Goal: Transaction & Acquisition: Purchase product/service

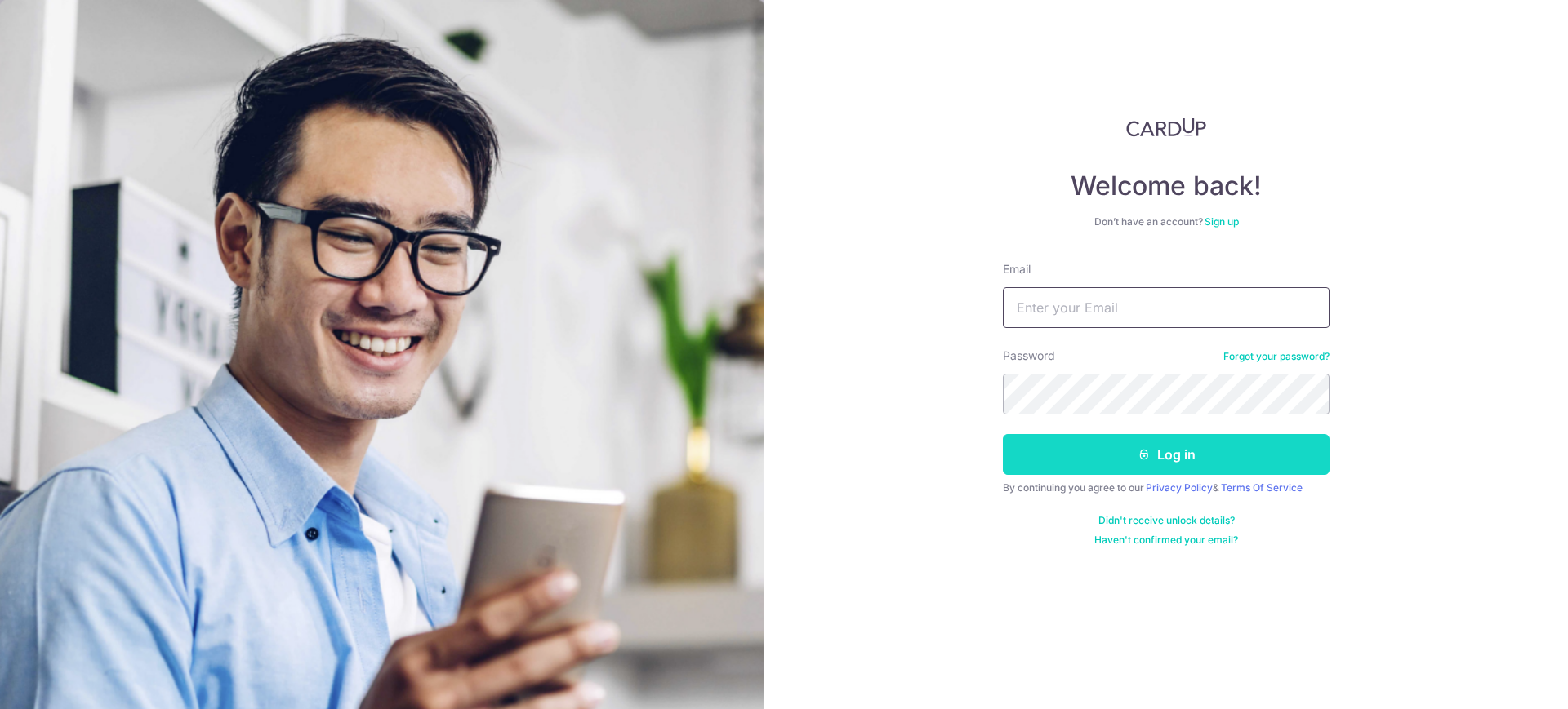
type input "[EMAIL_ADDRESS][DOMAIN_NAME]"
click at [1063, 452] on button "Log in" at bounding box center [1167, 455] width 327 height 41
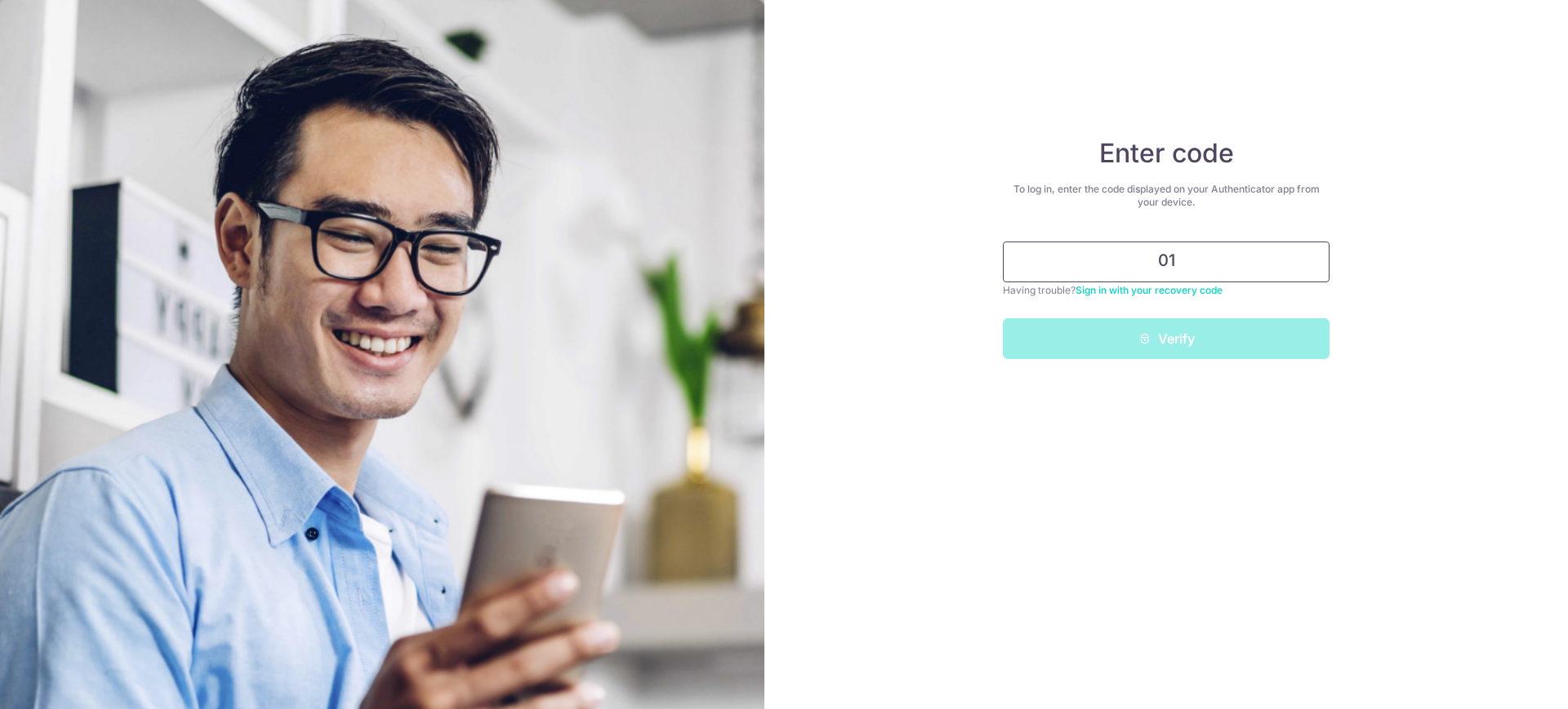
type input "0"
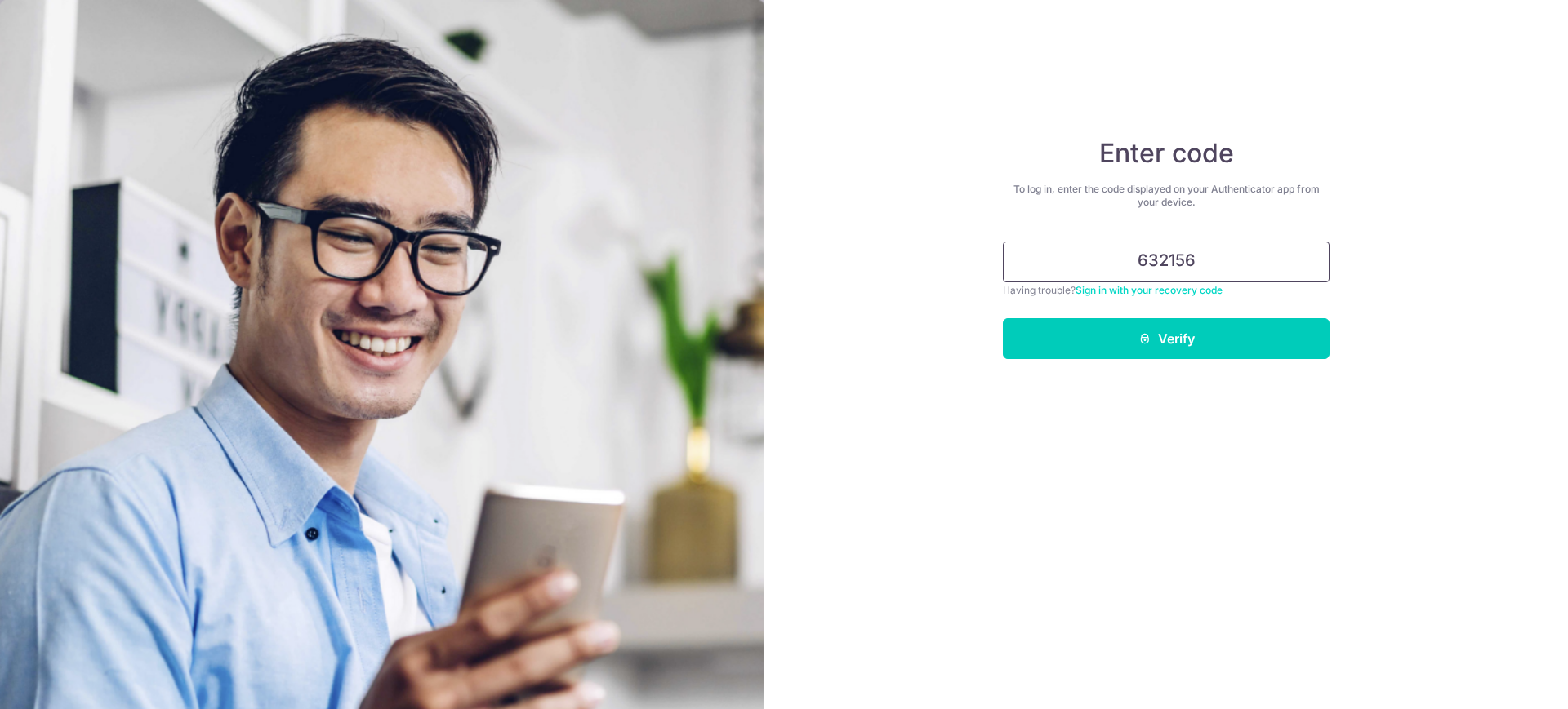
type input "632156"
click at [1003, 318] on button "Verify" at bounding box center [1167, 338] width 327 height 41
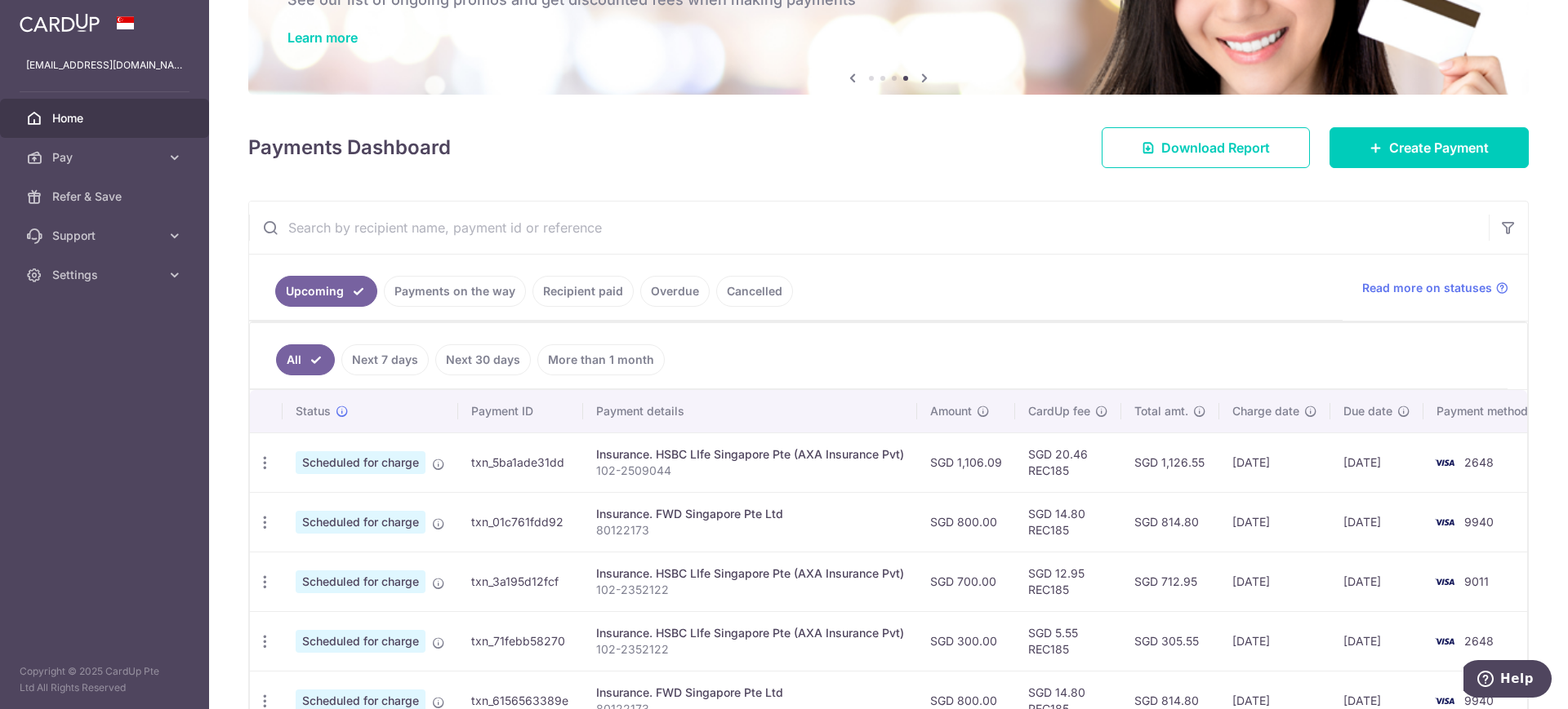
scroll to position [111, 0]
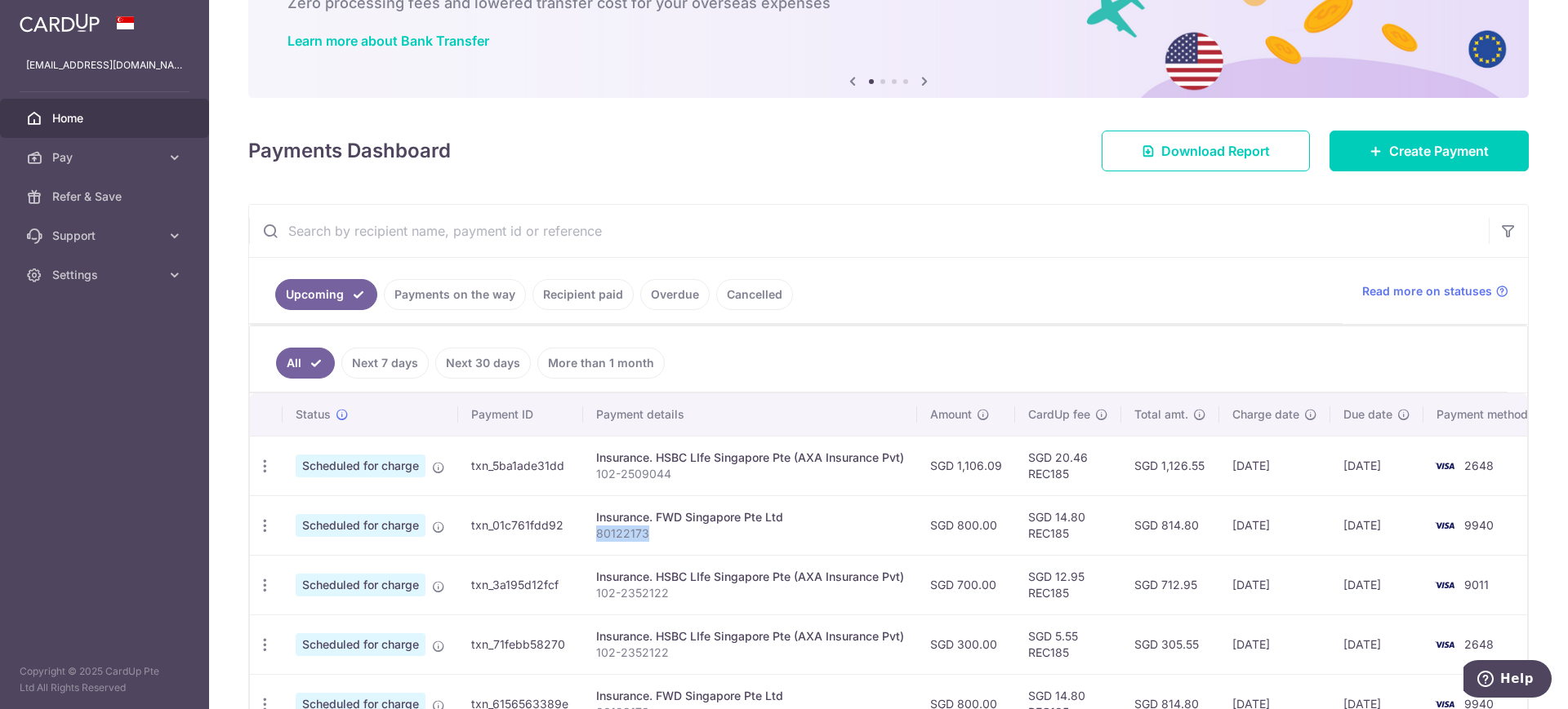
drag, startPoint x: 647, startPoint y: 536, endPoint x: 596, endPoint y: 535, distance: 51.0
click at [596, 535] on p "80122173" at bounding box center [750, 533] width 308 height 17
copy p "80122173"
click at [833, 459] on div "Insurance. HSBC LIfe Singapore Pte (AXA Insurance Pvt)" at bounding box center [750, 458] width 308 height 17
click at [1411, 156] on span "Create Payment" at bounding box center [1439, 151] width 100 height 19
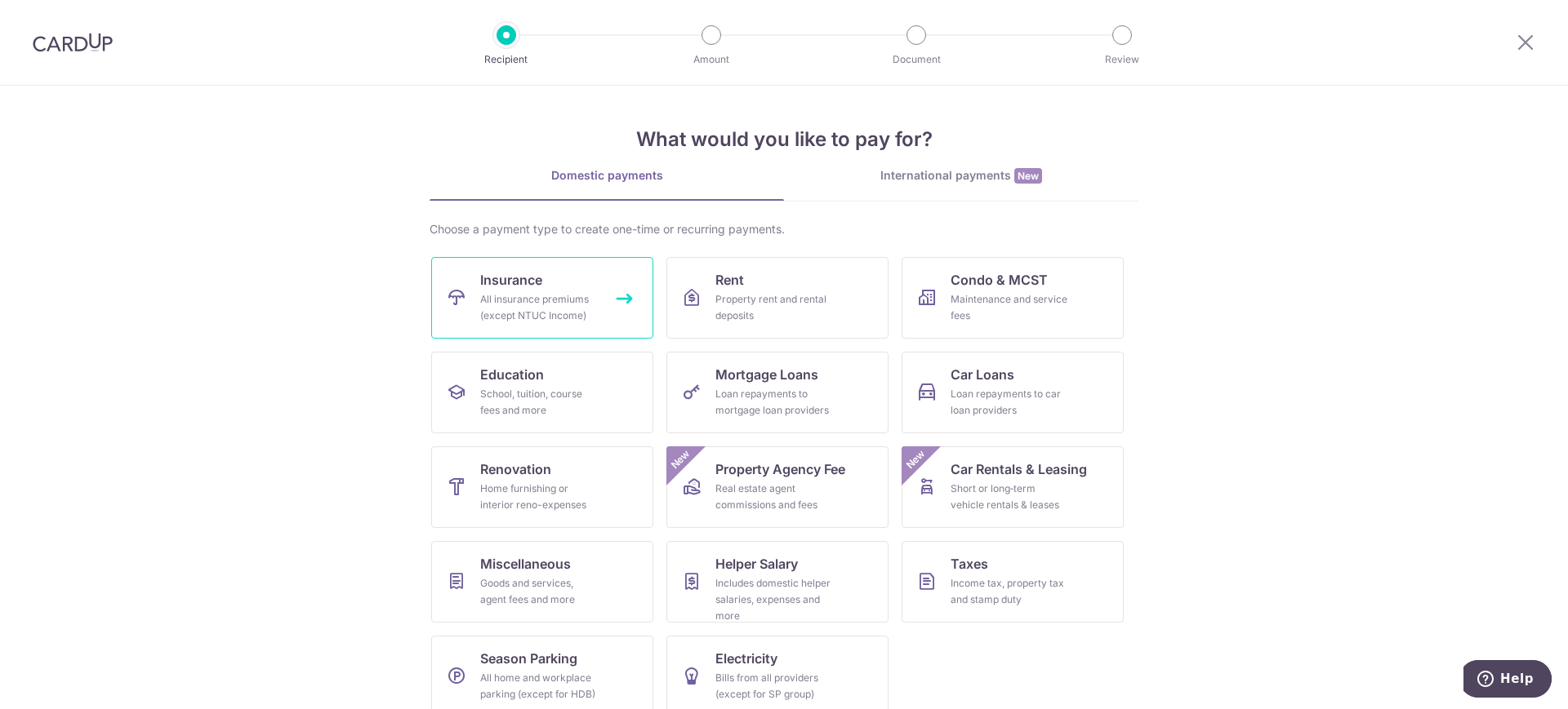
click at [528, 297] on div "All insurance premiums (except NTUC Income)" at bounding box center [539, 307] width 117 height 32
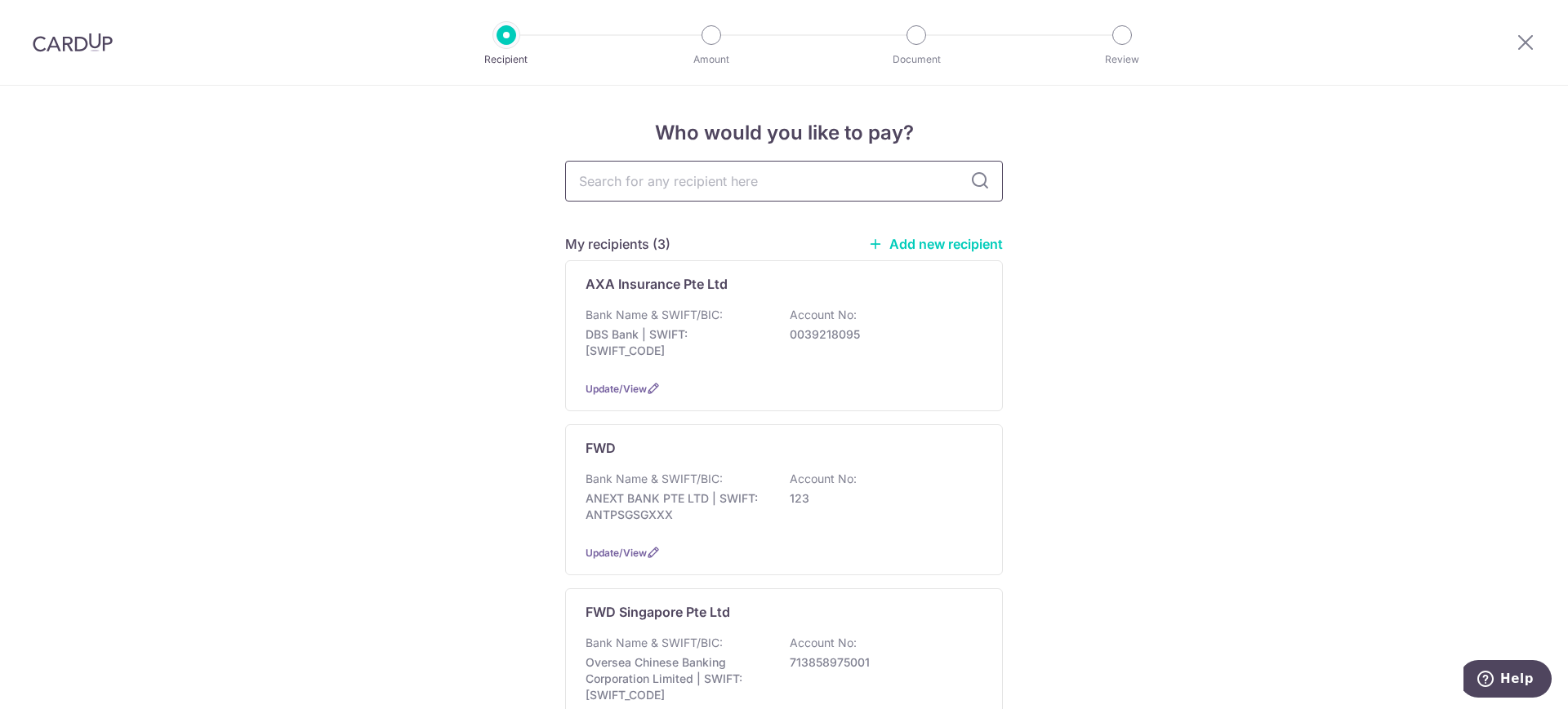
click at [679, 177] on input "text" at bounding box center [784, 181] width 438 height 41
type input "fwd"
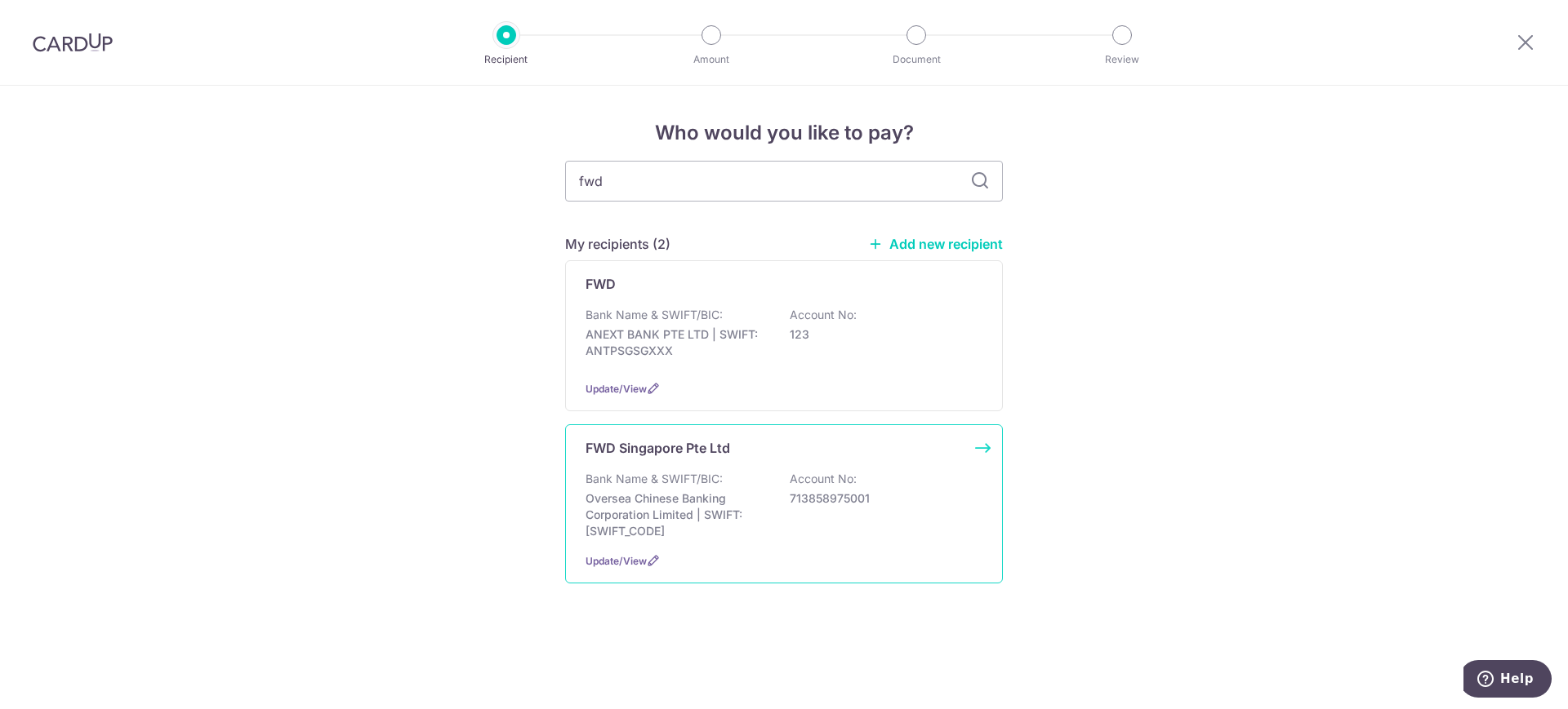
click at [725, 487] on div "Bank Name & SWIFT/BIC: Oversea Chinese Banking Corporation Limited | SWIFT: OCB…" at bounding box center [784, 505] width 397 height 68
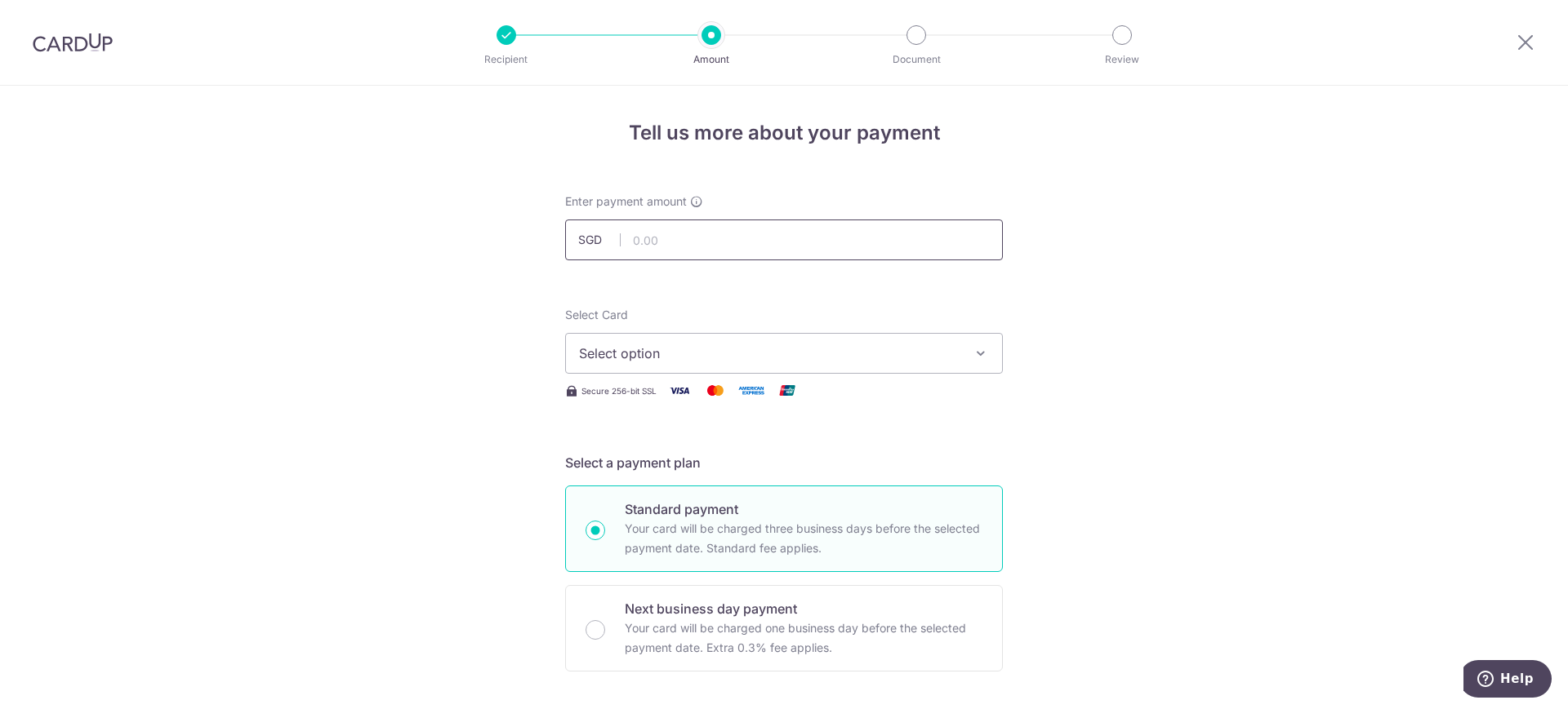
click at [727, 246] on input "text" at bounding box center [784, 240] width 438 height 41
type input "200.00"
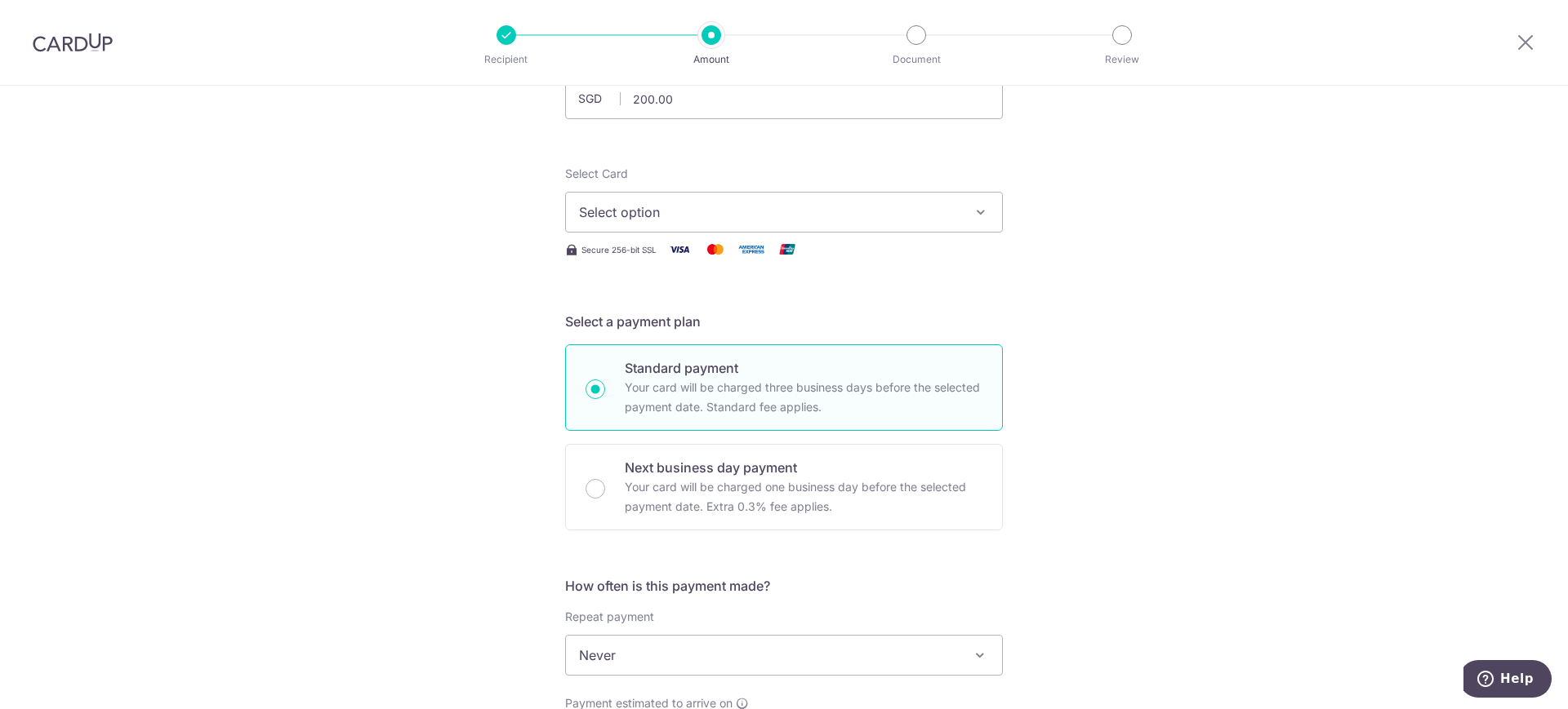
scroll to position [148, 0]
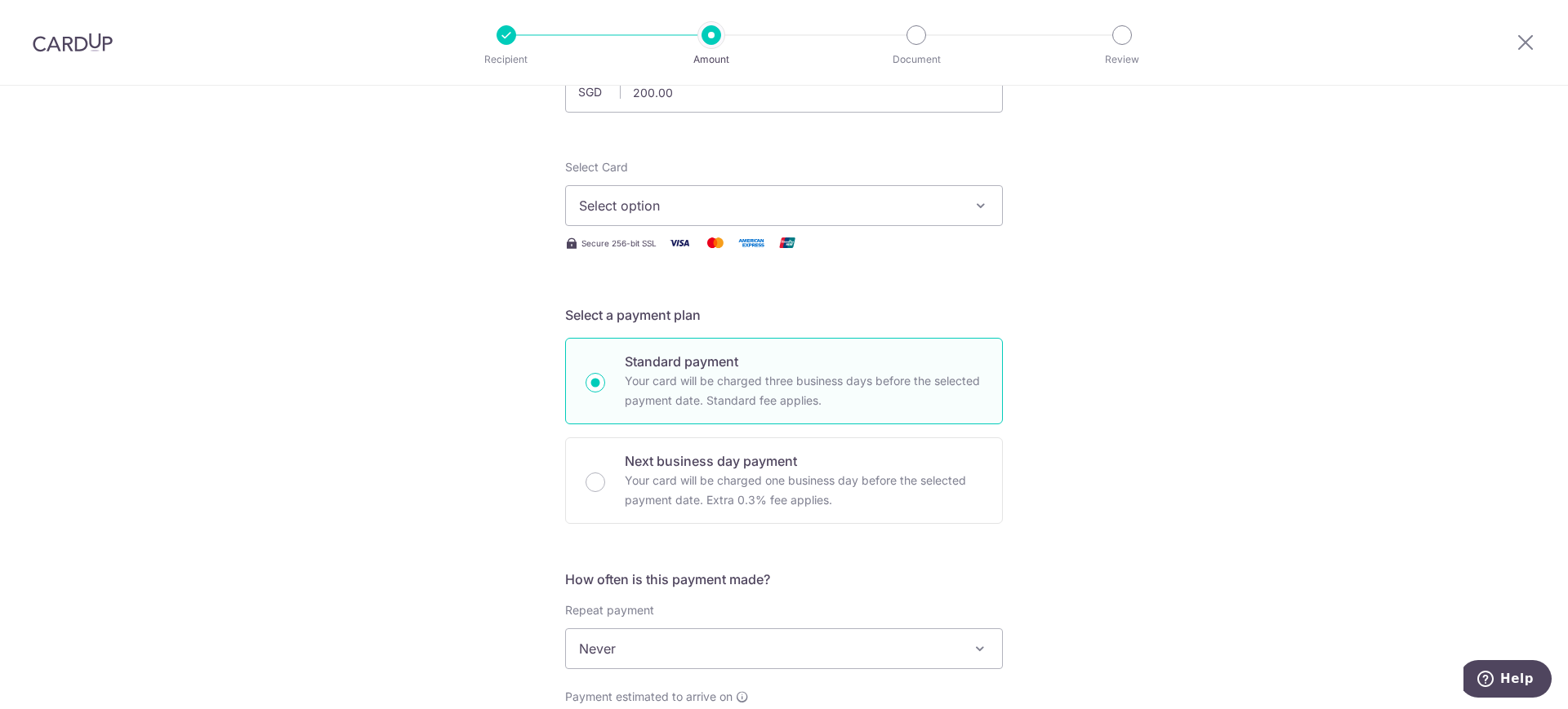
click at [857, 205] on span "Select option" at bounding box center [769, 205] width 380 height 19
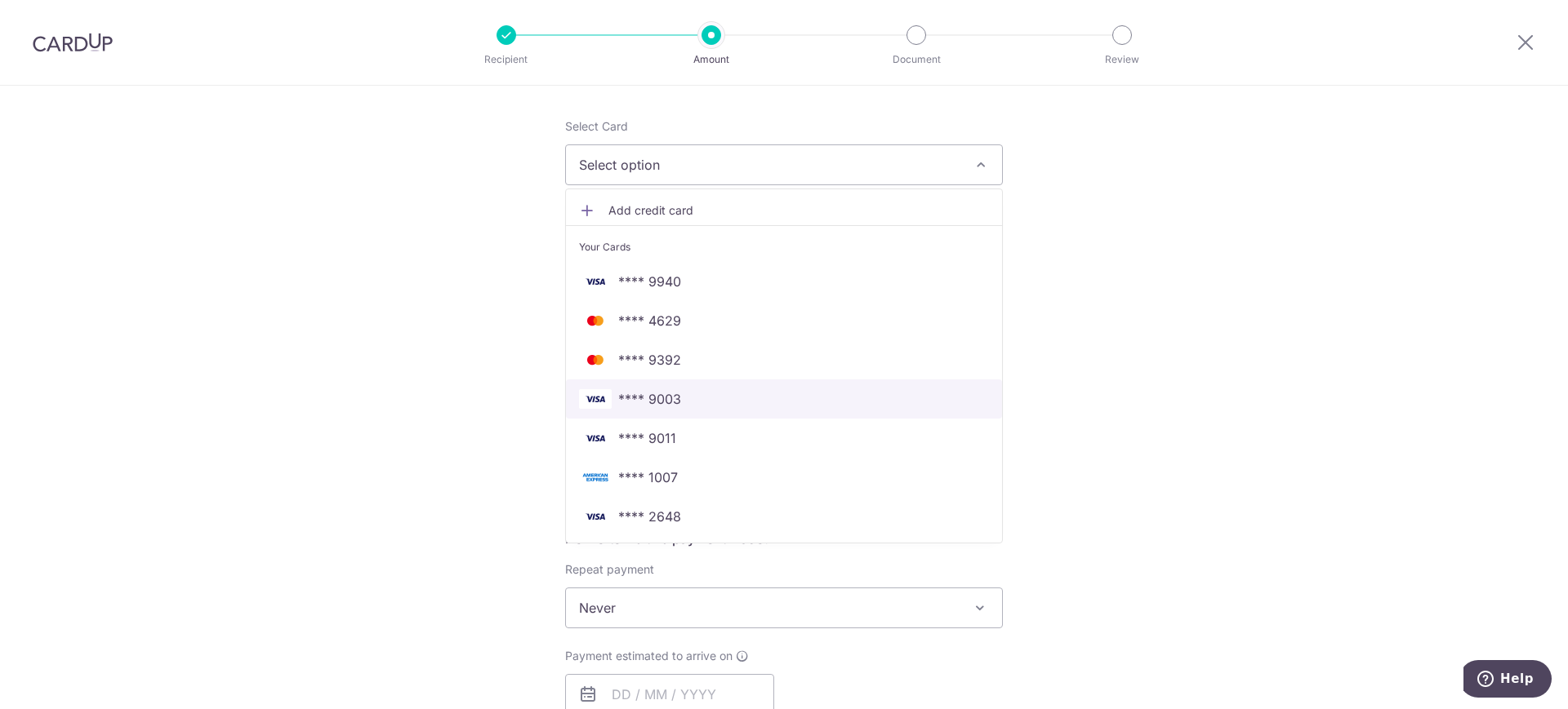
scroll to position [197, 0]
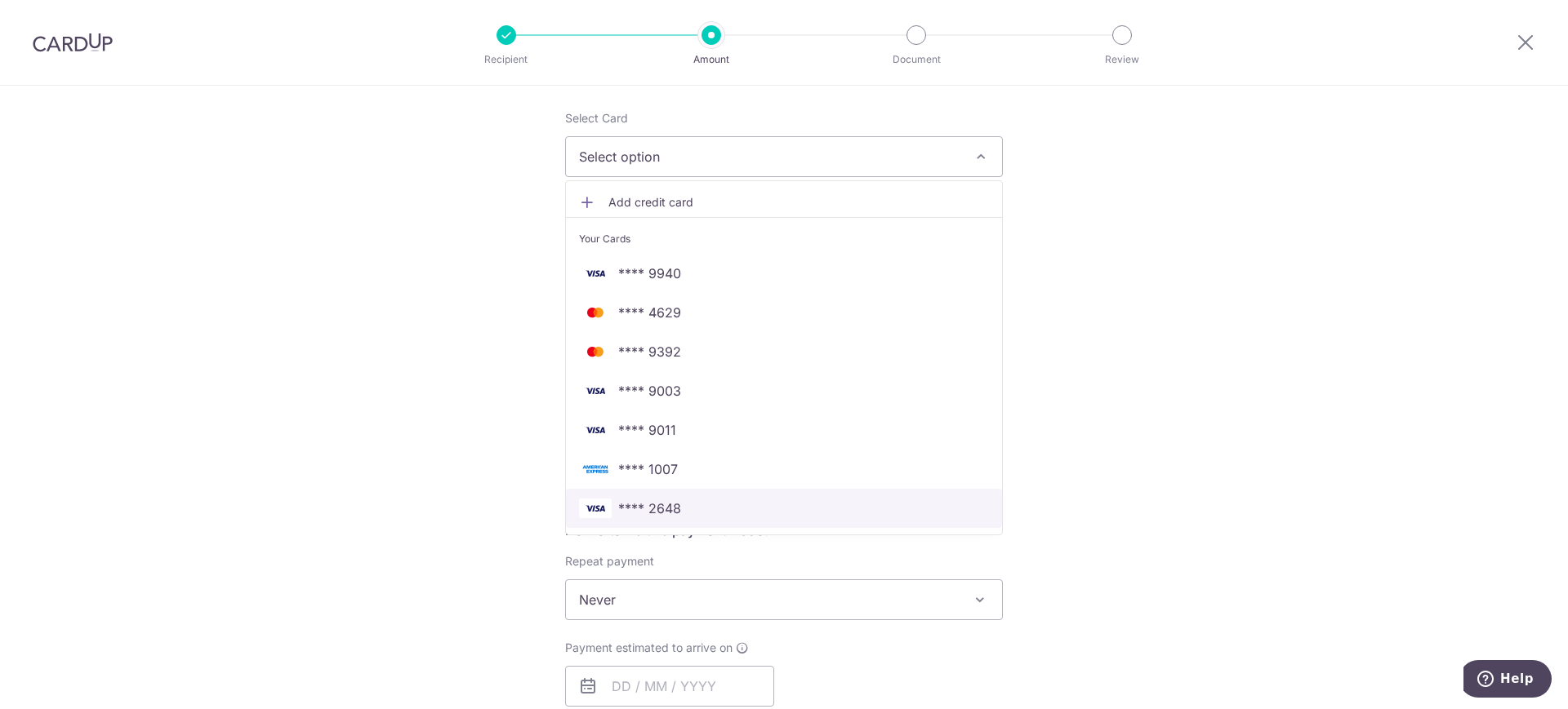
click at [781, 506] on span "**** 2648" at bounding box center [784, 509] width 410 height 19
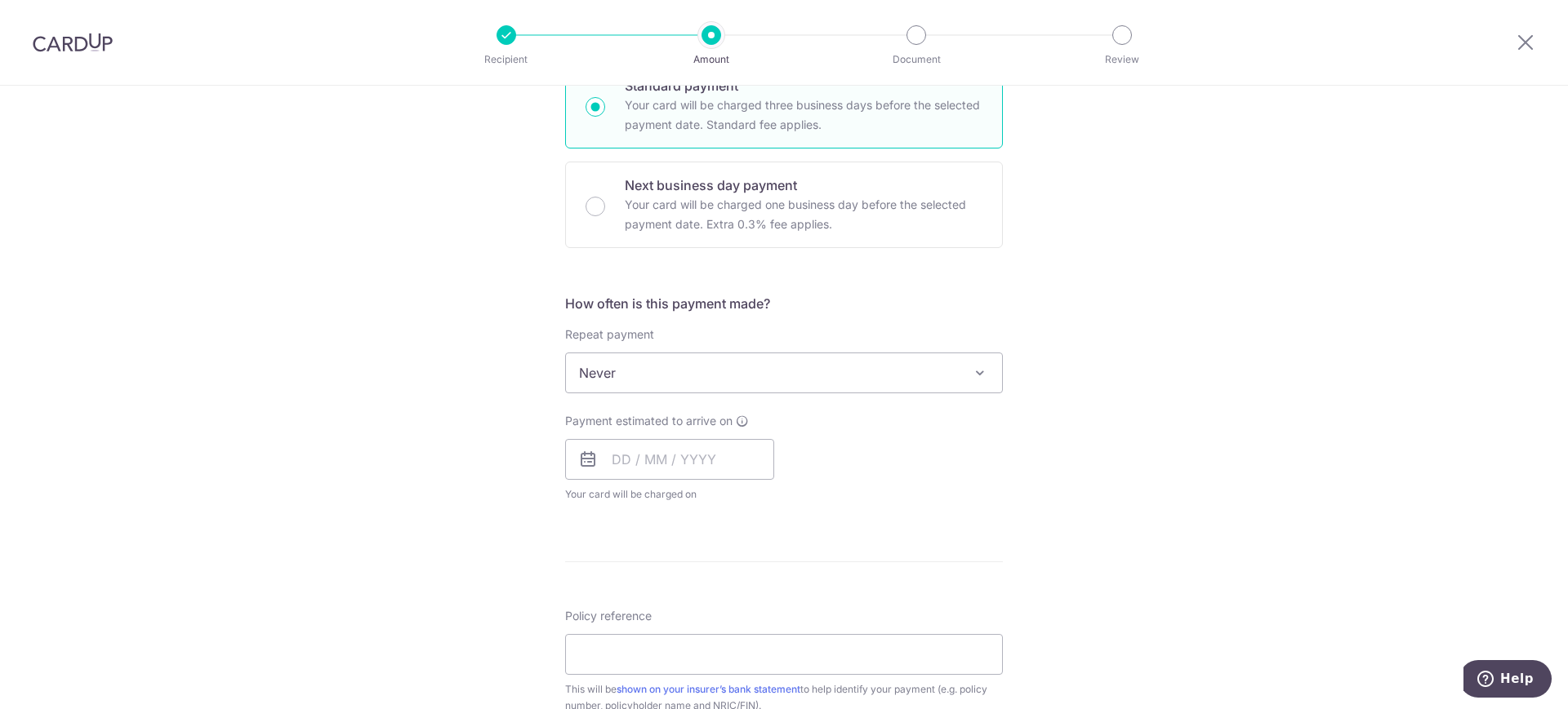
scroll to position [426, 0]
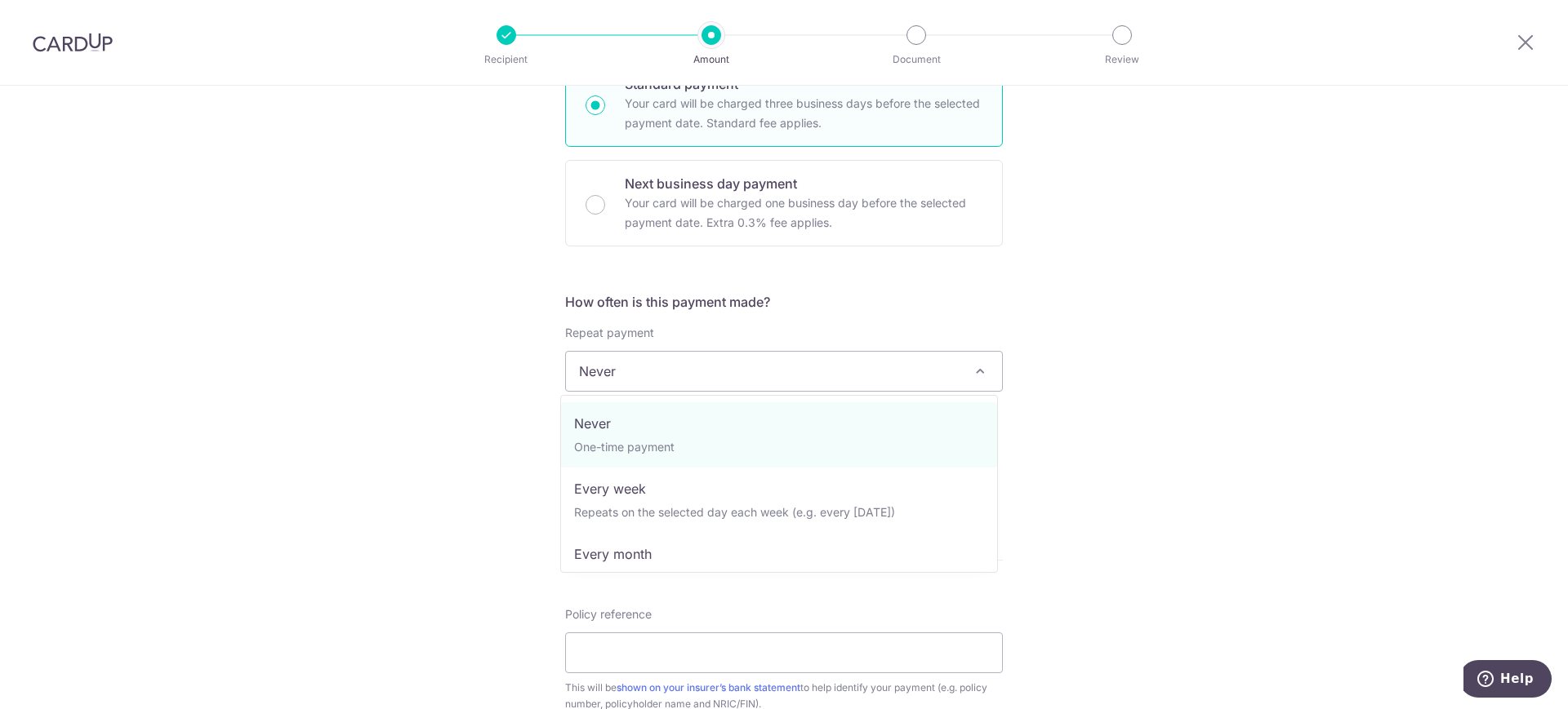
click at [769, 374] on span "Never" at bounding box center [784, 371] width 436 height 39
select select "3"
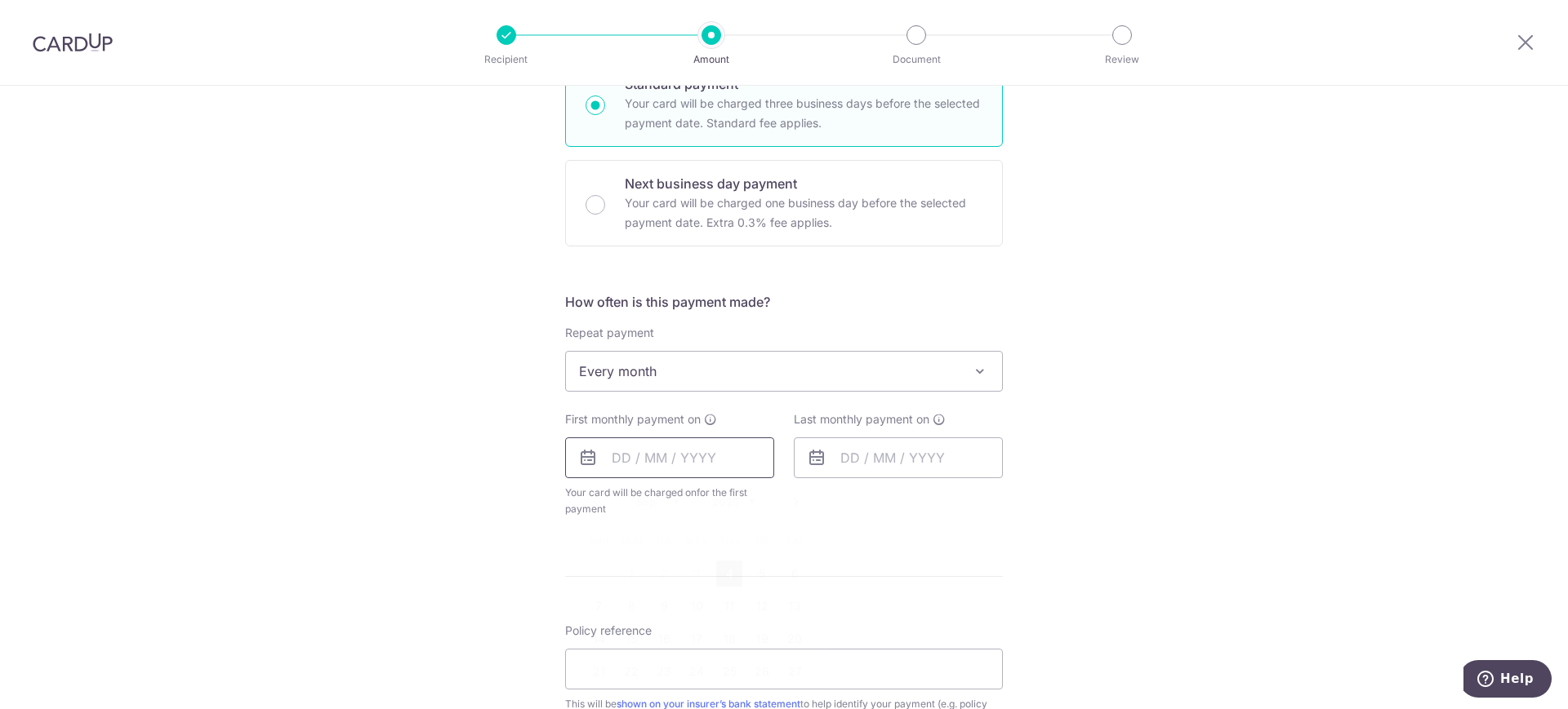
click at [710, 472] on input "text" at bounding box center [669, 458] width 209 height 41
click at [758, 608] on link "12" at bounding box center [762, 607] width 26 height 26
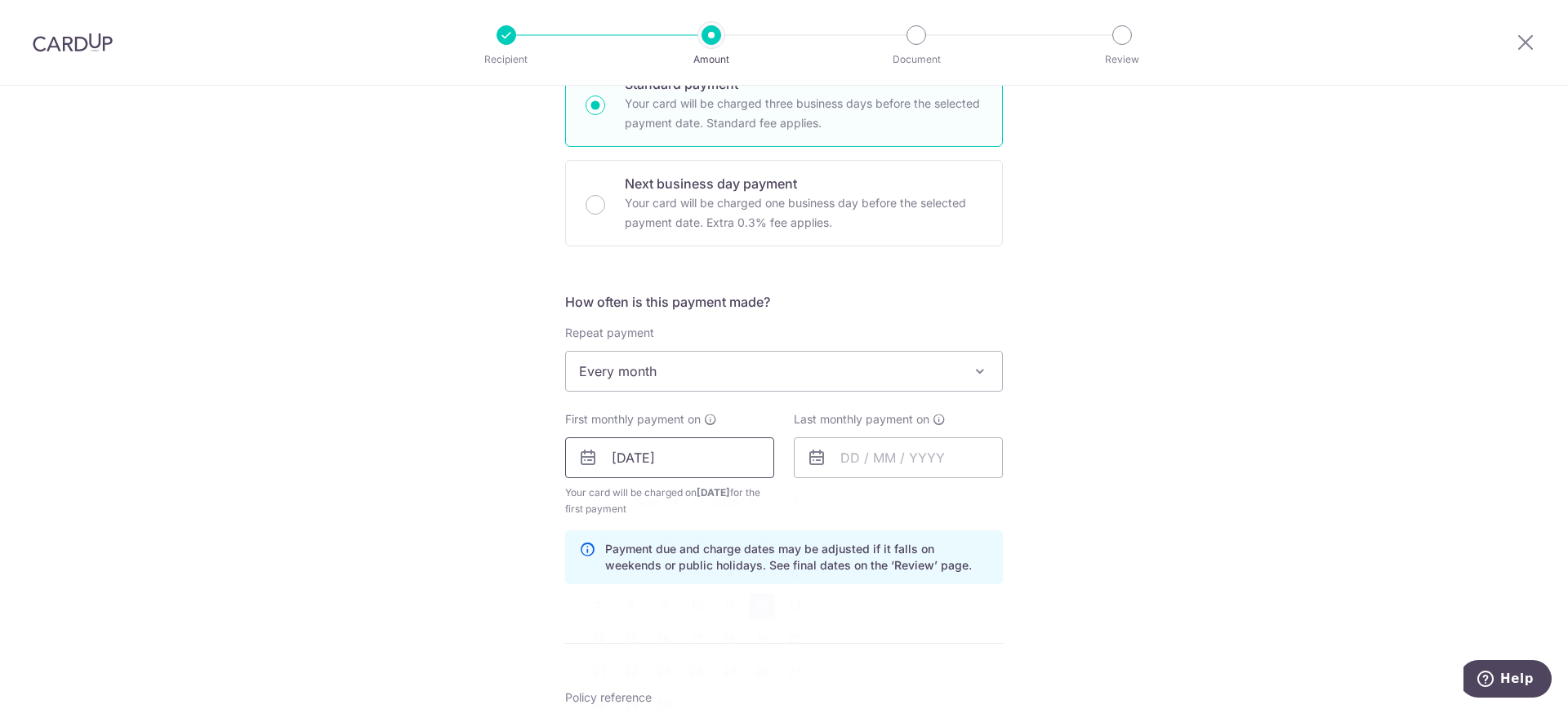
click at [726, 439] on input "12/09/2025" at bounding box center [669, 458] width 209 height 41
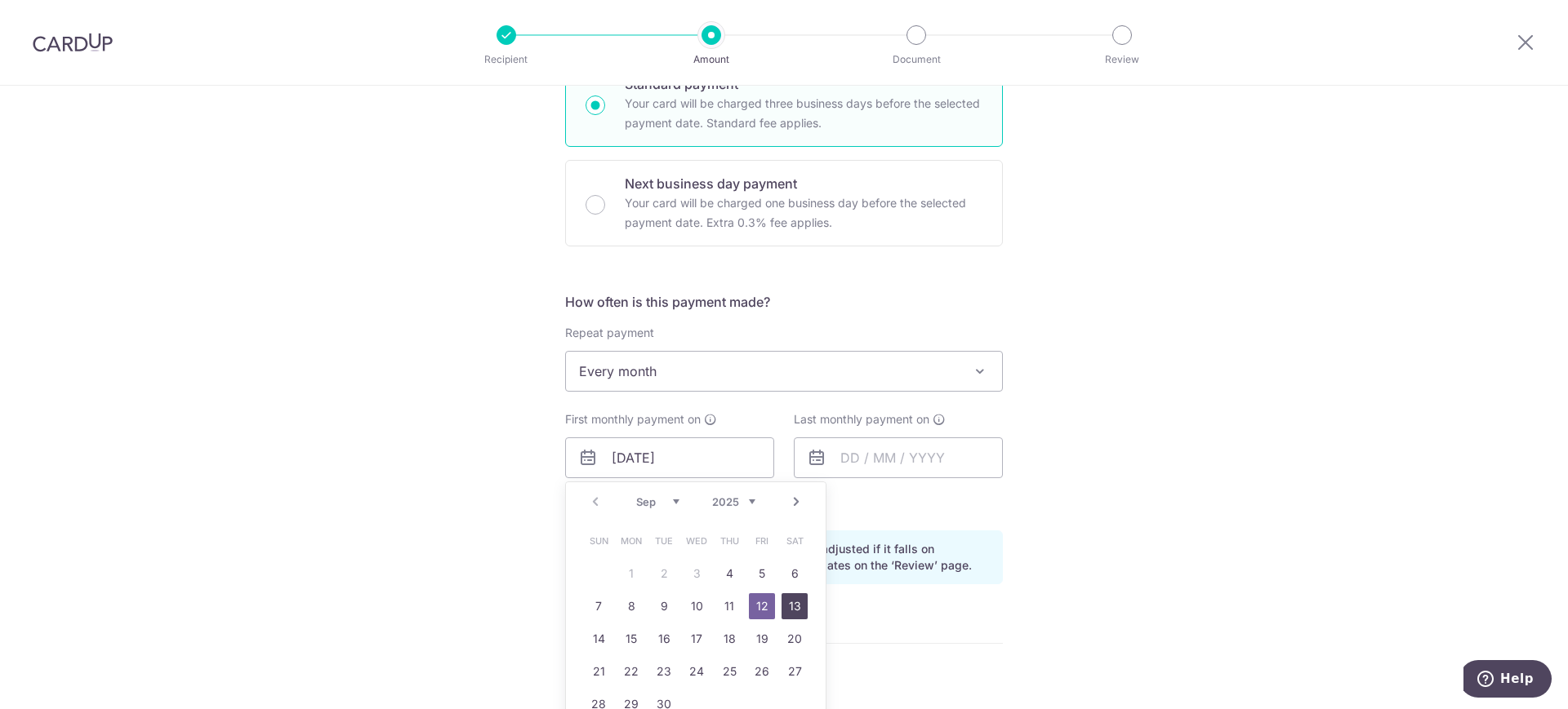
click at [788, 599] on link "13" at bounding box center [795, 607] width 26 height 26
type input "13/09/2025"
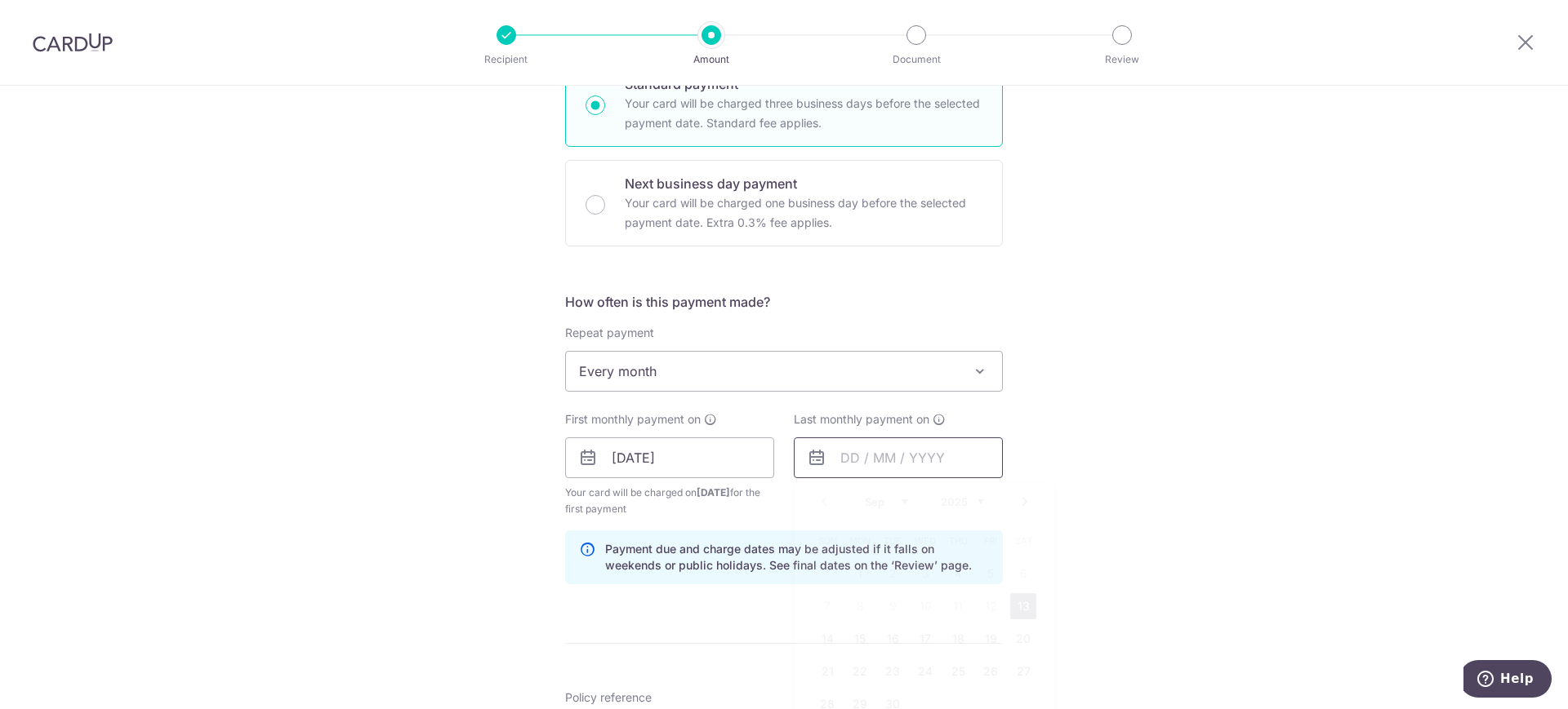
click at [918, 469] on input "text" at bounding box center [898, 458] width 209 height 41
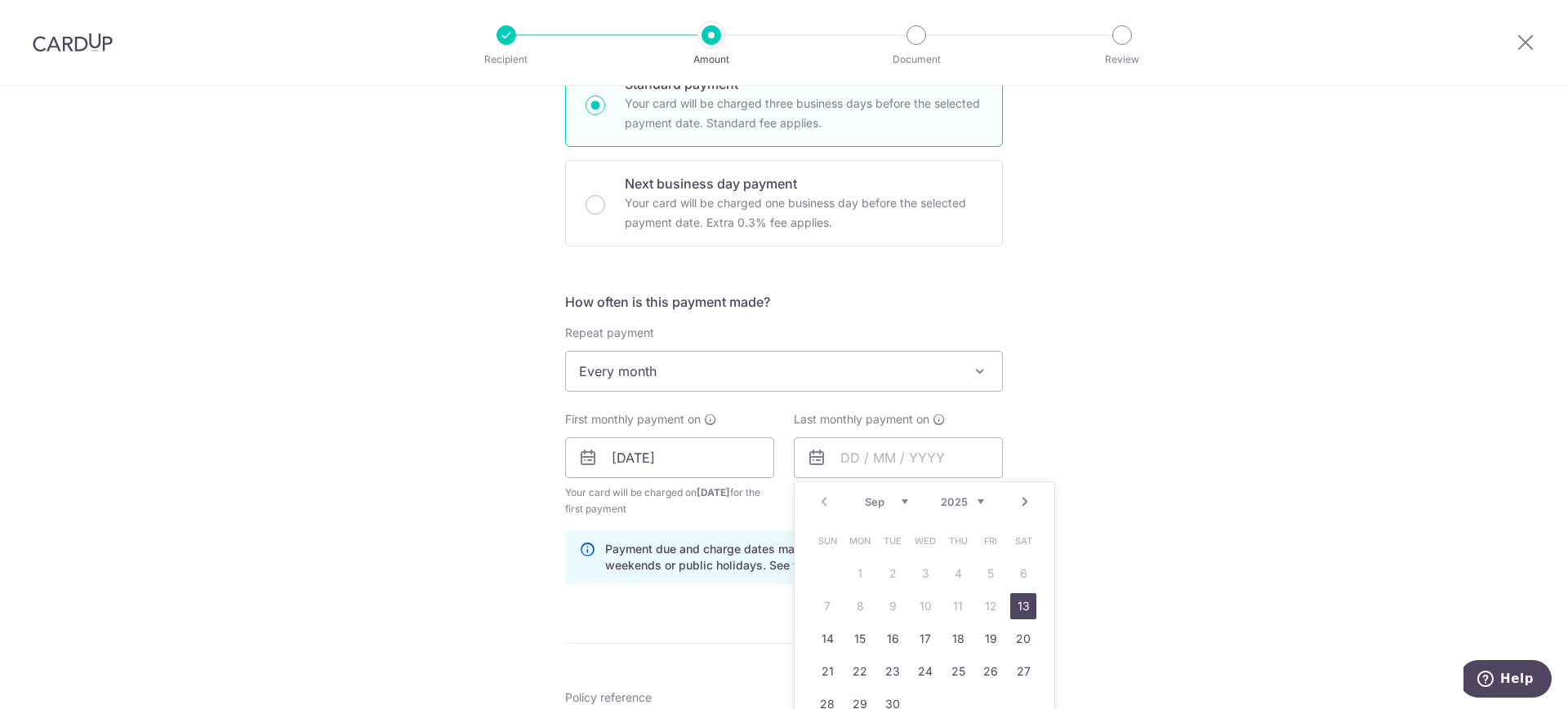
click at [901, 503] on select "Sep Oct Nov Dec" at bounding box center [886, 502] width 43 height 13
click at [976, 504] on select "2025 2026 2027 2028 2029 2030 2031 2032 2033 2034 2035" at bounding box center [962, 502] width 43 height 13
click at [889, 496] on select "Jan Feb Mar Apr May Jun Jul Aug Sep Oct Nov Dec" at bounding box center [886, 502] width 43 height 13
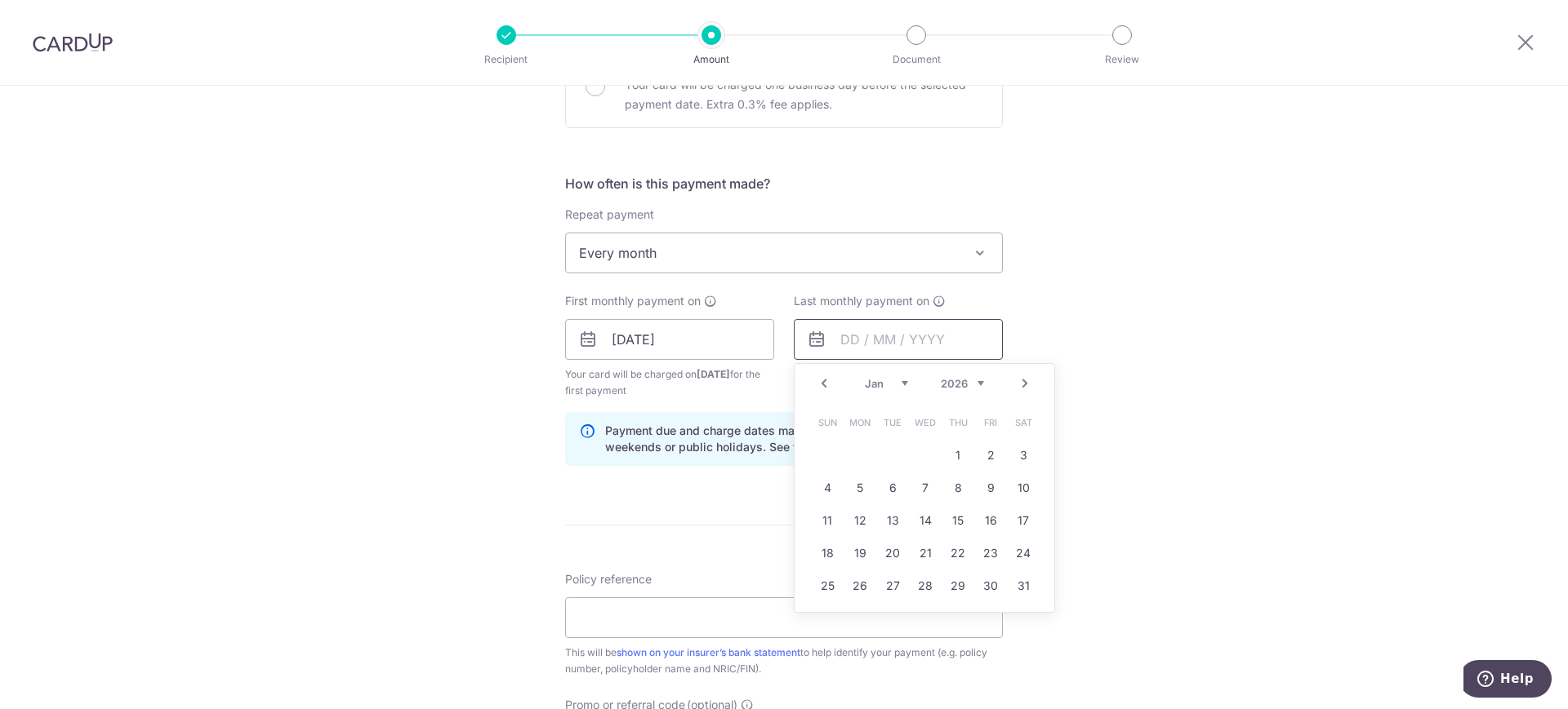
scroll to position [546, 0]
click at [882, 510] on link "13" at bounding box center [893, 519] width 26 height 26
type input "13/01/2026"
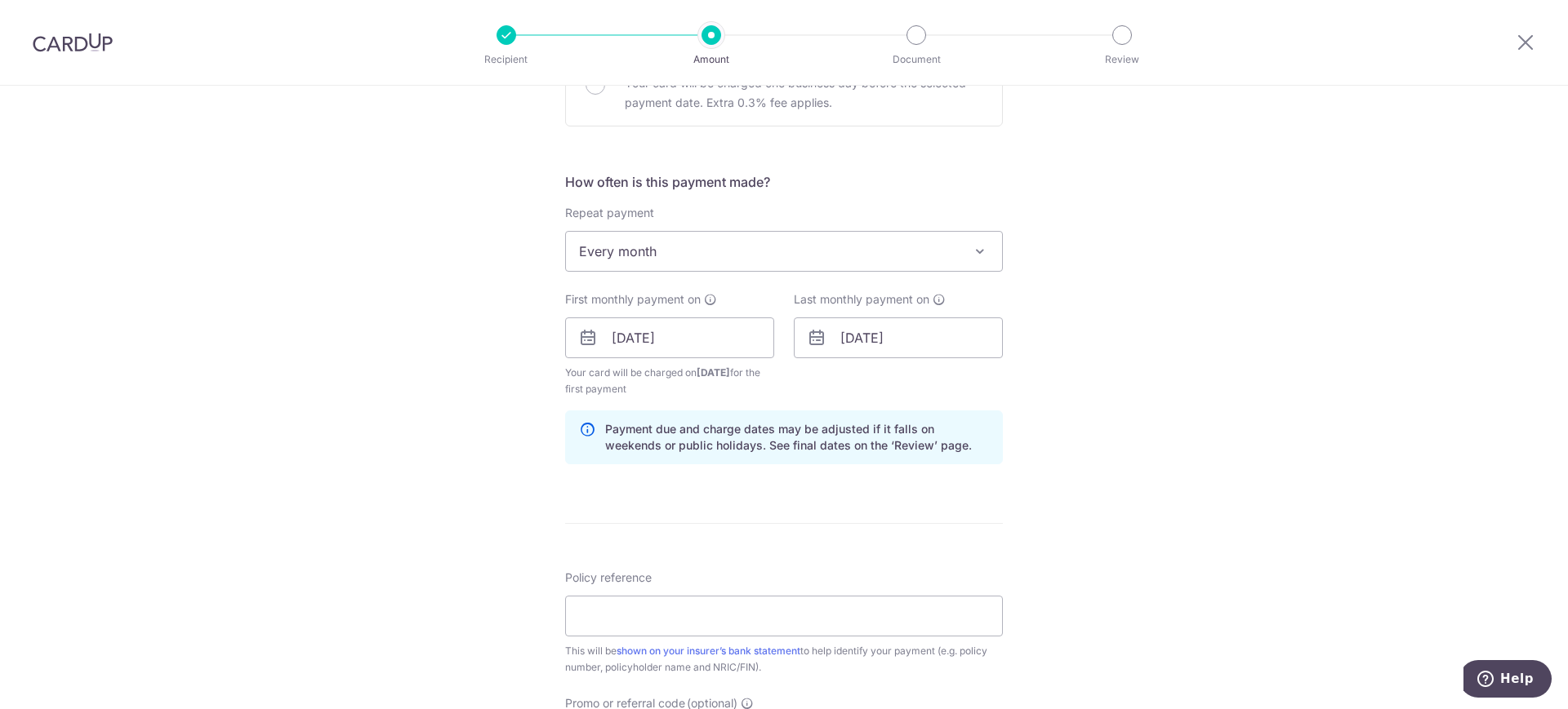
click at [1056, 350] on div "Tell us more about your payment Enter payment amount SGD 200.00 200.00 Select C…" at bounding box center [784, 320] width 1568 height 1560
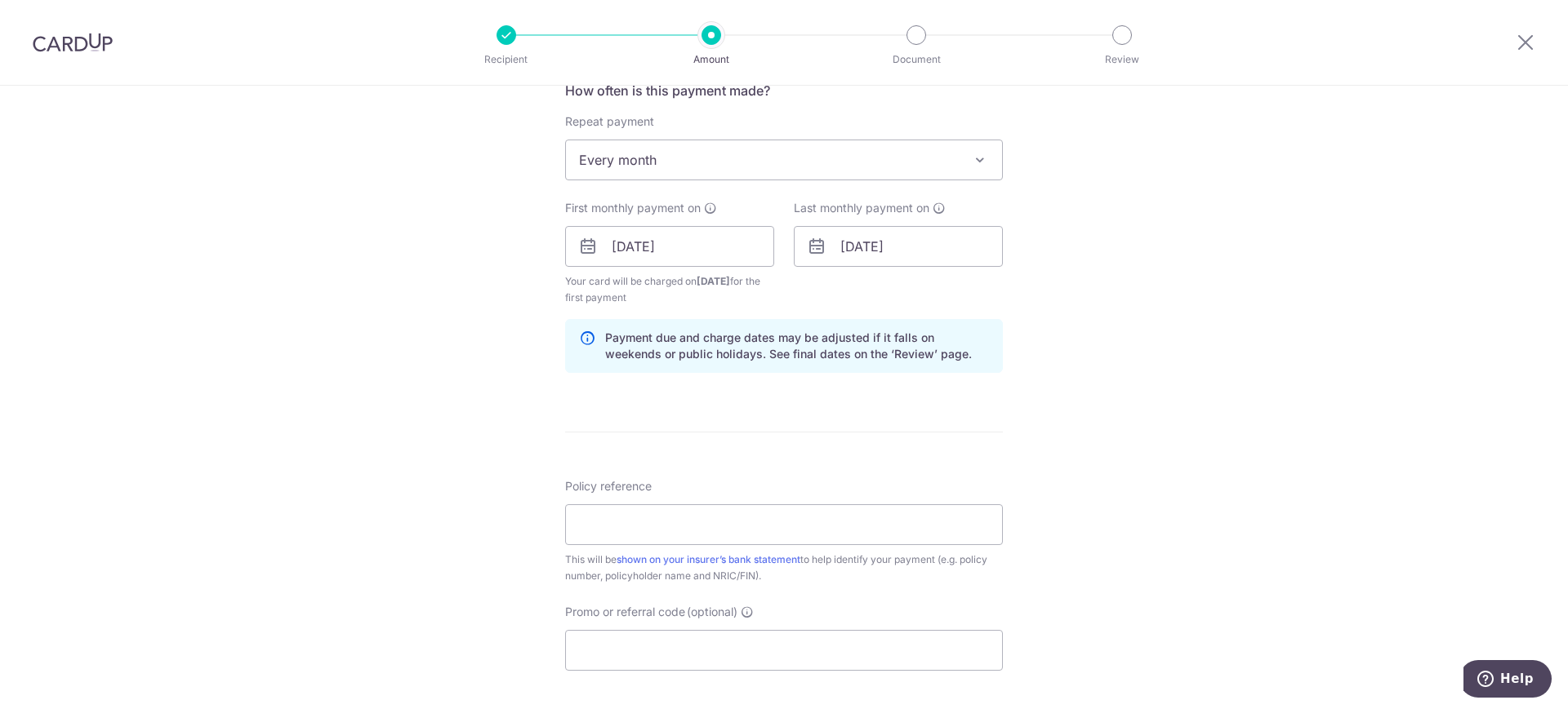
scroll to position [637, 0]
click at [783, 514] on input "Policy reference" at bounding box center [784, 524] width 438 height 41
paste input "80122173"
type input "80122173"
click at [720, 643] on input "Promo or referral code (optional)" at bounding box center [784, 650] width 438 height 41
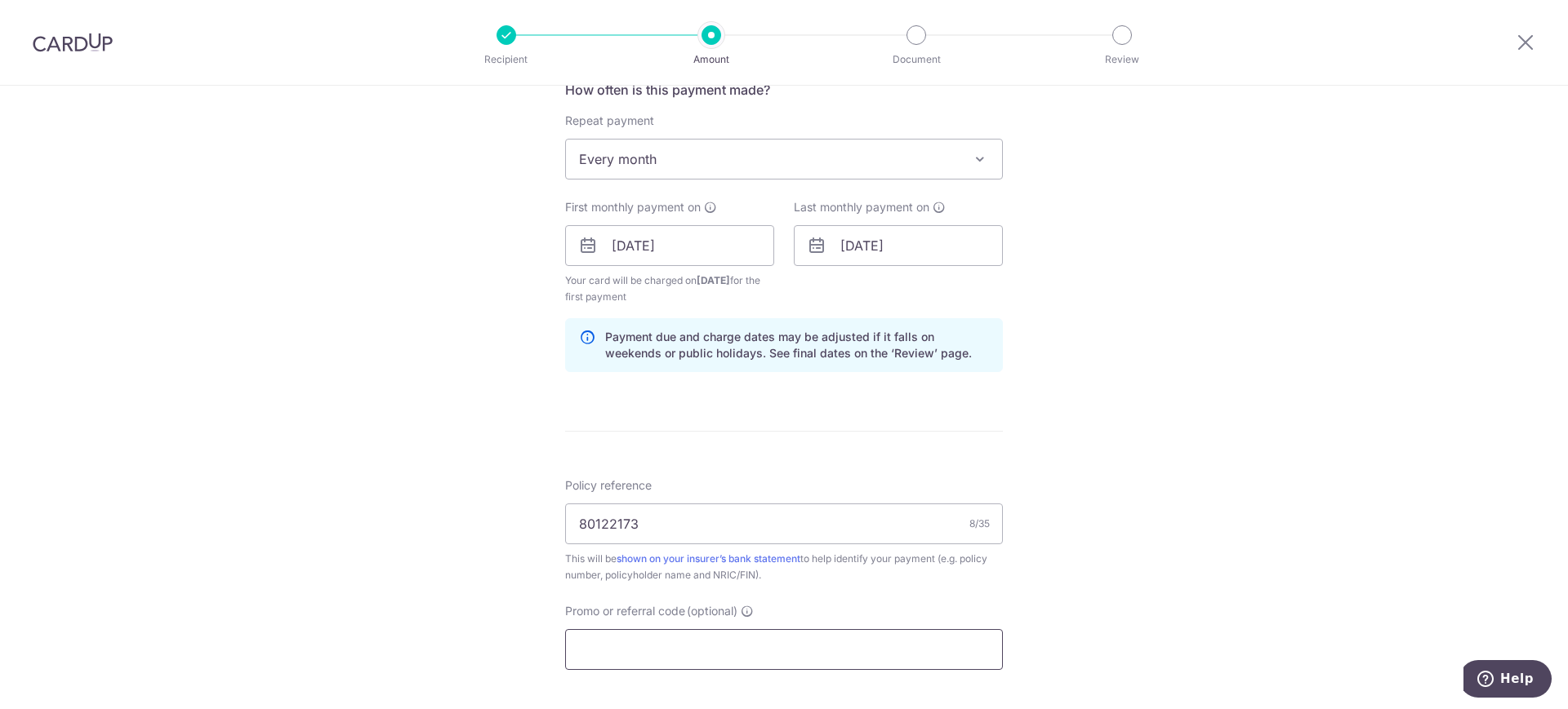
type input "E"
type input "REC185"
click at [1067, 317] on div "Tell us more about your payment Enter payment amount SGD 200.00 200.00 Select C…" at bounding box center [784, 265] width 1568 height 1634
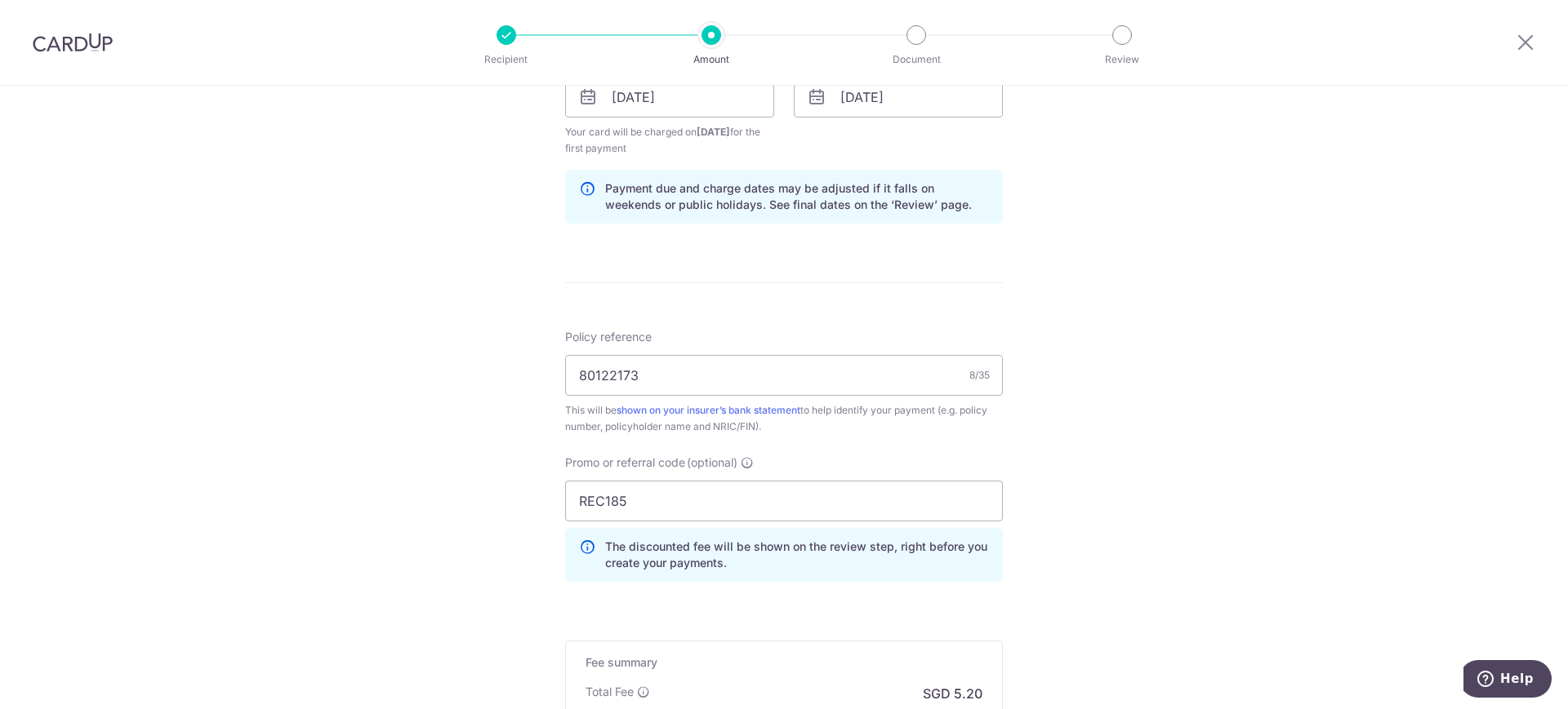
scroll to position [1010, 0]
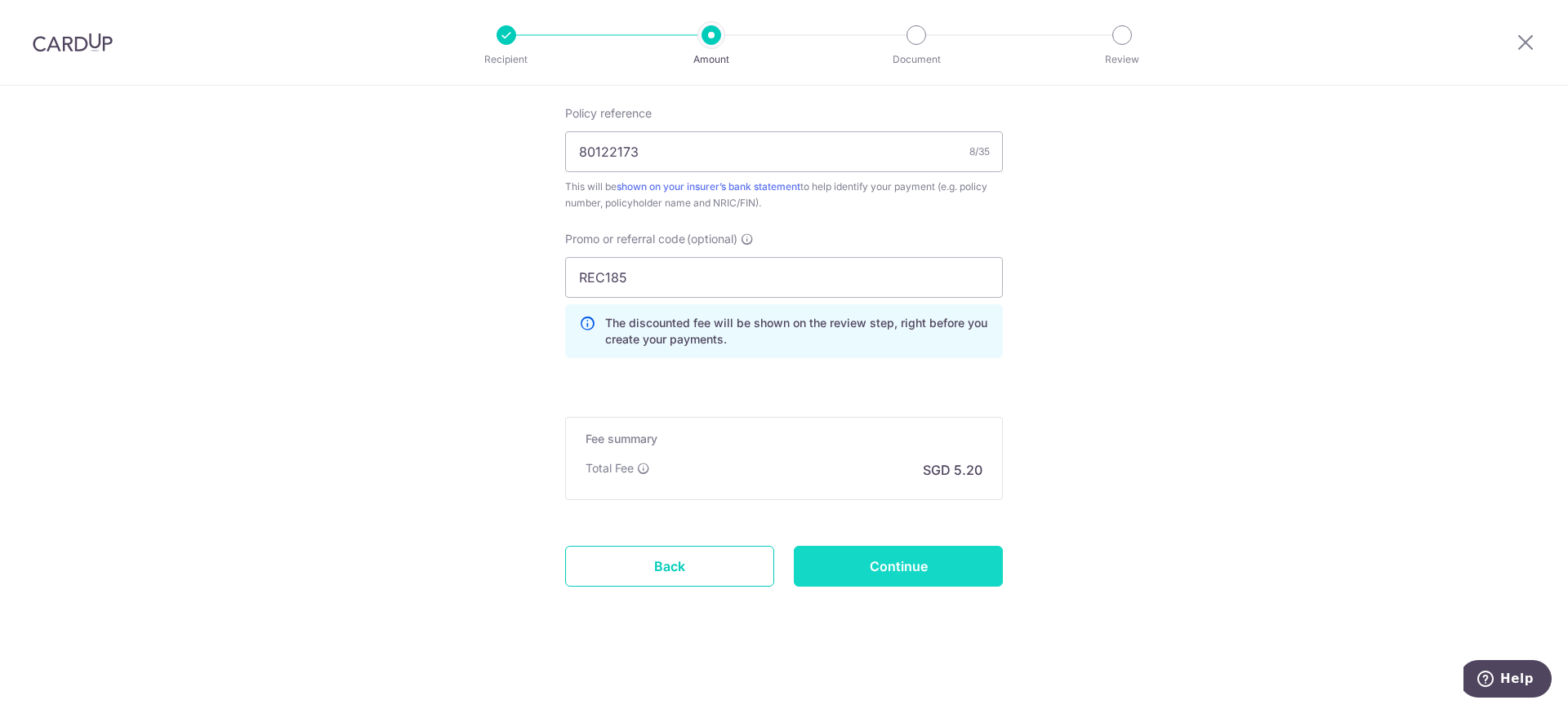
click at [884, 573] on input "Continue" at bounding box center [898, 567] width 209 height 41
type input "Create Schedule"
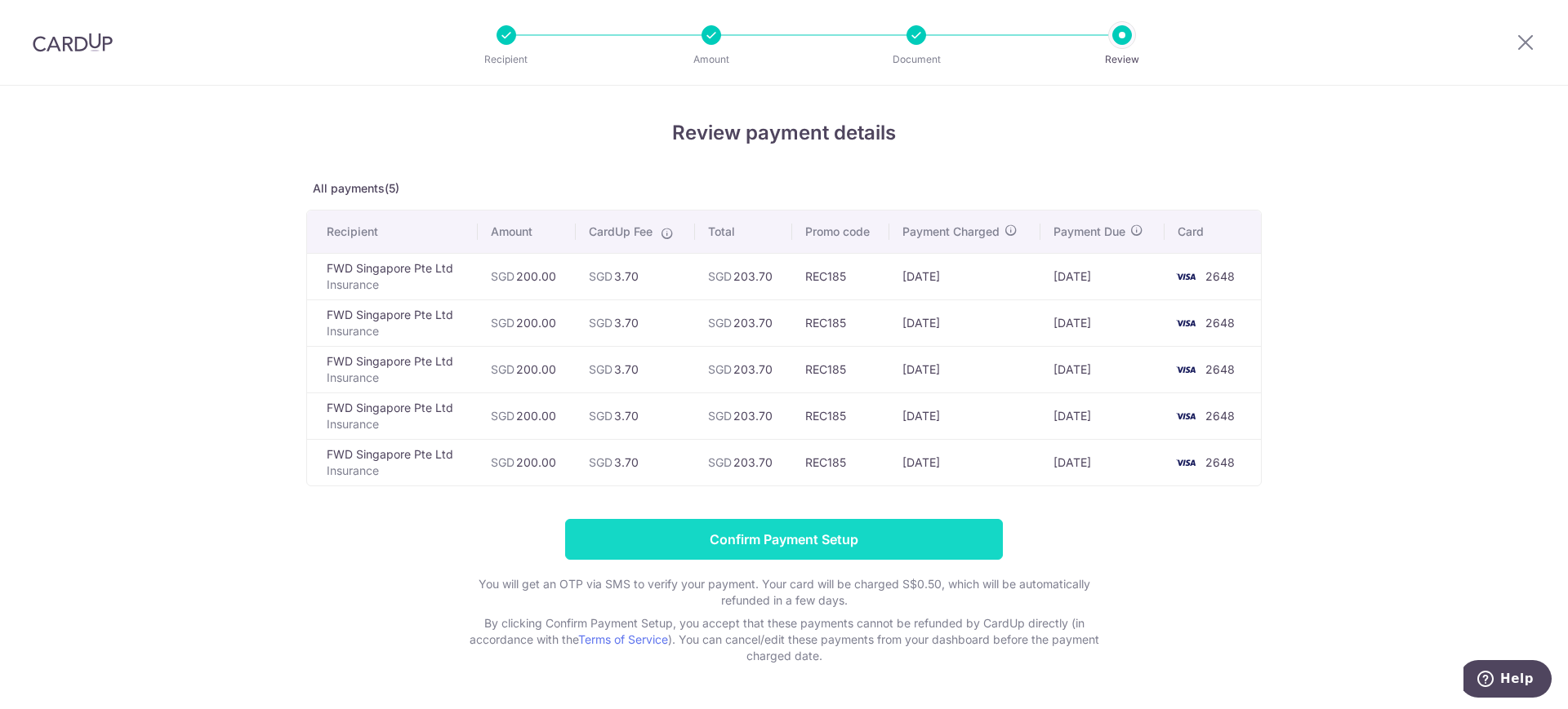
click at [832, 539] on input "Confirm Payment Setup" at bounding box center [784, 539] width 438 height 41
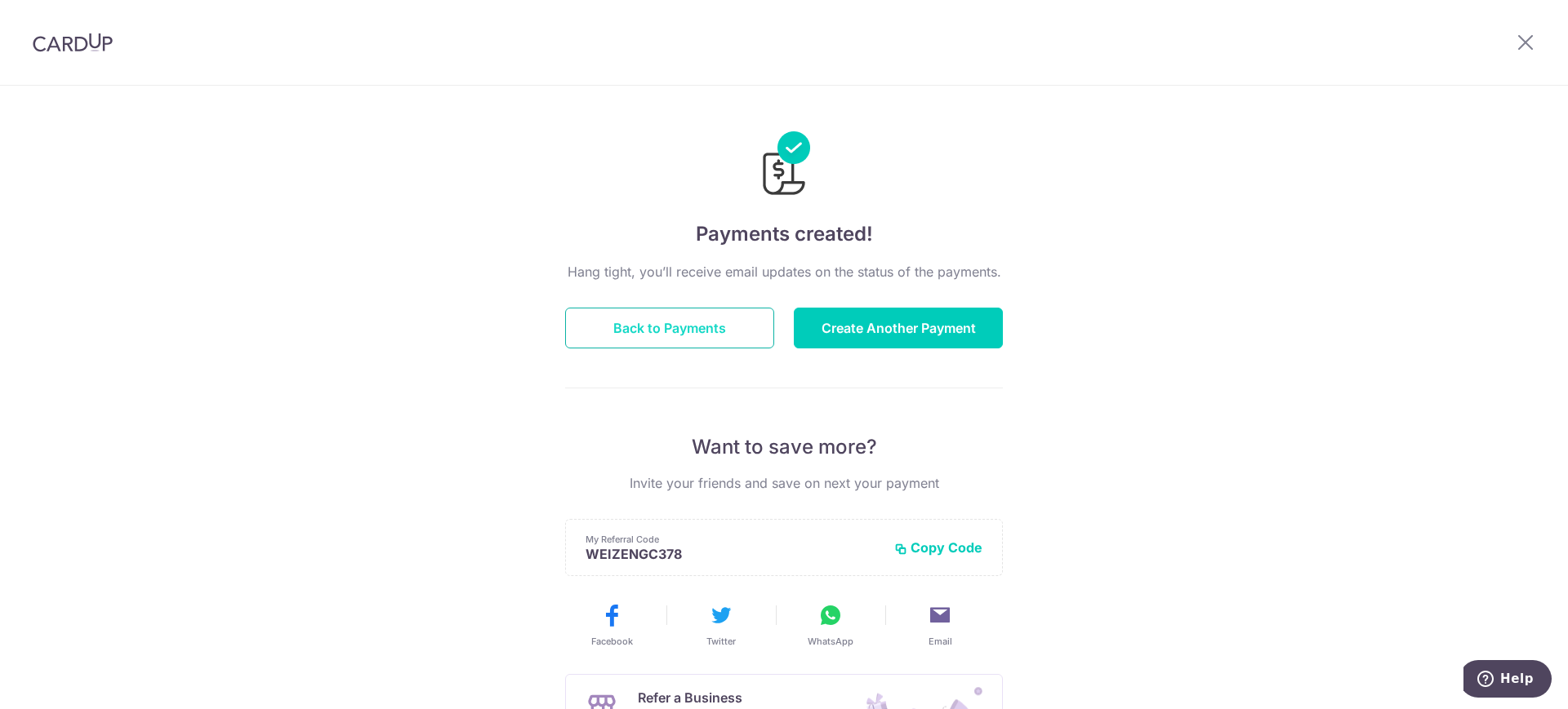
click at [706, 325] on button "Back to Payments" at bounding box center [669, 328] width 209 height 41
